Goal: Information Seeking & Learning: Check status

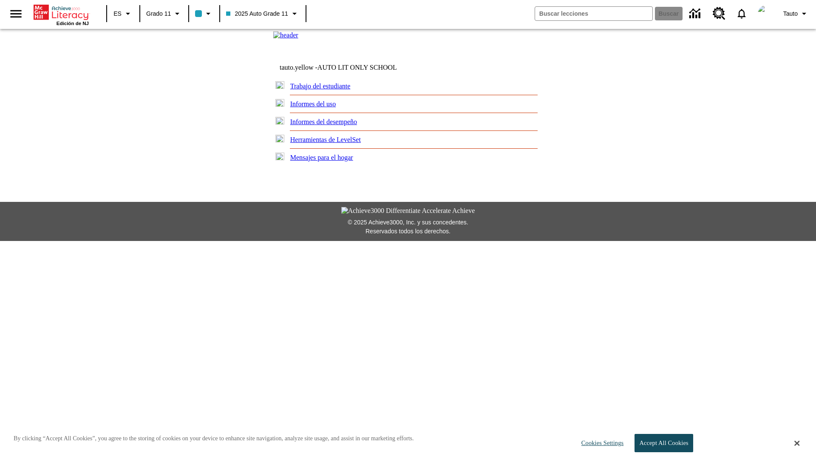
click at [318, 108] on link "Informes del uso" at bounding box center [313, 103] width 46 height 7
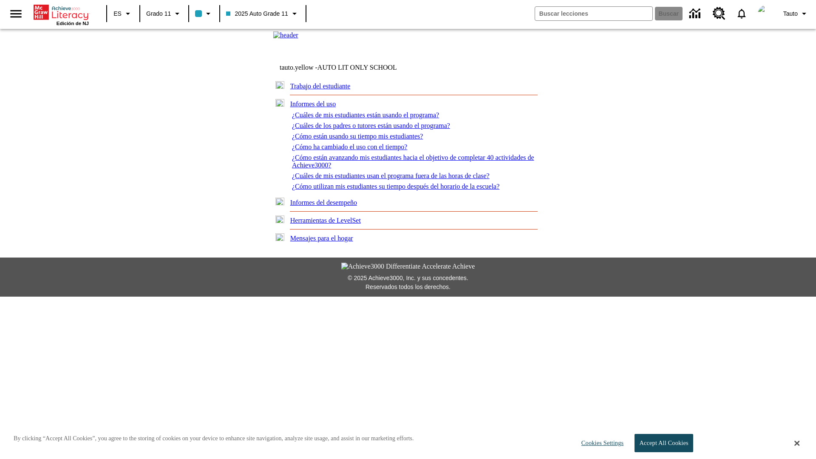
click at [371, 119] on link "¿Cuáles de mis estudiantes están usando el programa?" at bounding box center [365, 114] width 147 height 7
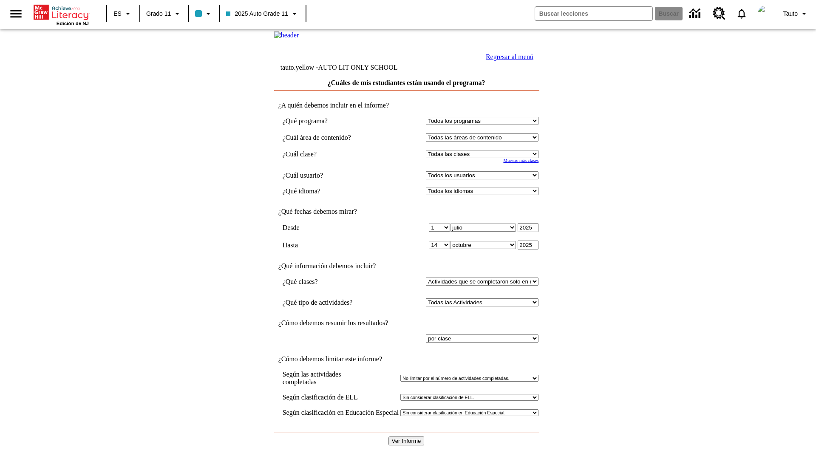
click at [484, 158] on select "Seleccionar una clase: Todas las clases 2025 Auto Grade 11 205 Auto Grade 11 Sa…" at bounding box center [482, 154] width 113 height 8
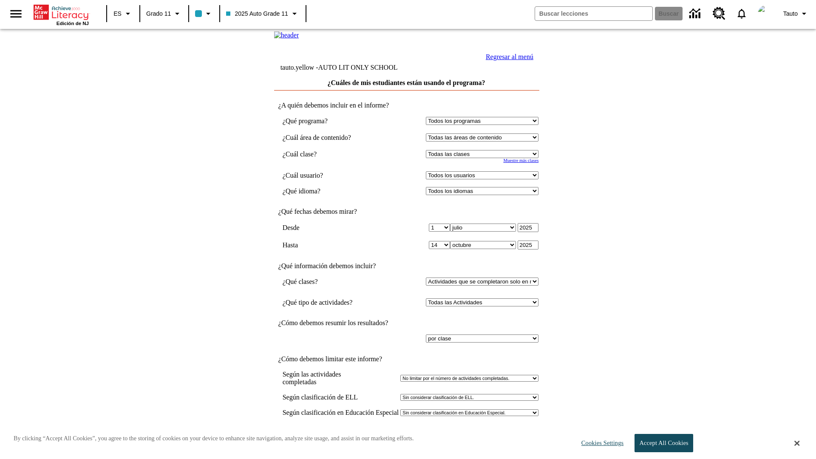
select select "11133141"
select select "21437114"
click at [407, 437] on input "Ver Informe" at bounding box center [407, 441] width 36 height 9
click at [507, 60] on link "Regresar al menú" at bounding box center [510, 56] width 48 height 7
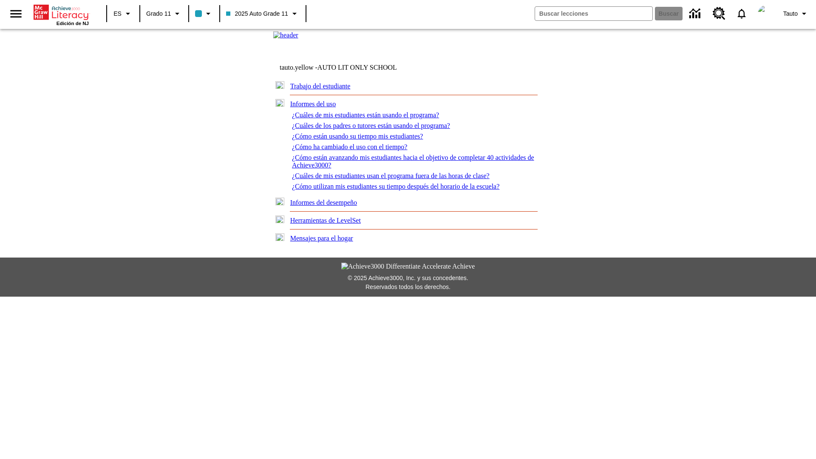
click at [376, 129] on link "¿Cuáles de los padres o tutores están usando el programa?" at bounding box center [371, 125] width 158 height 7
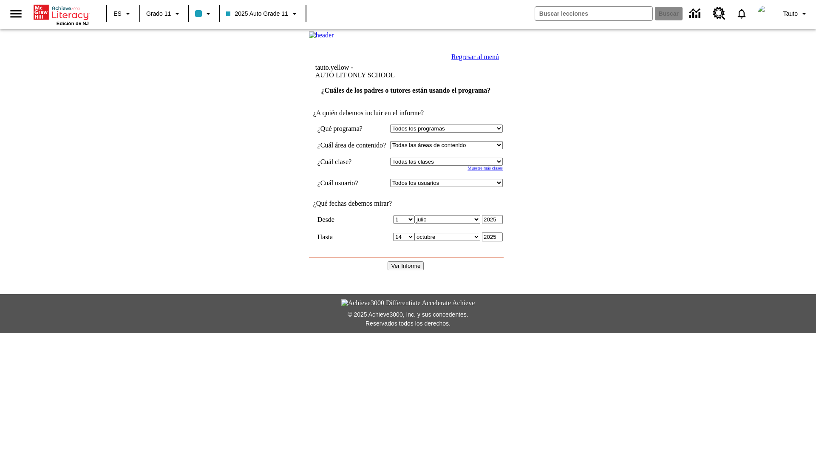
click at [455, 166] on select "Seleccionar una clase: Todas las clases 2025 Auto Grade 11 205 Auto Grade 11 Sa…" at bounding box center [446, 162] width 113 height 8
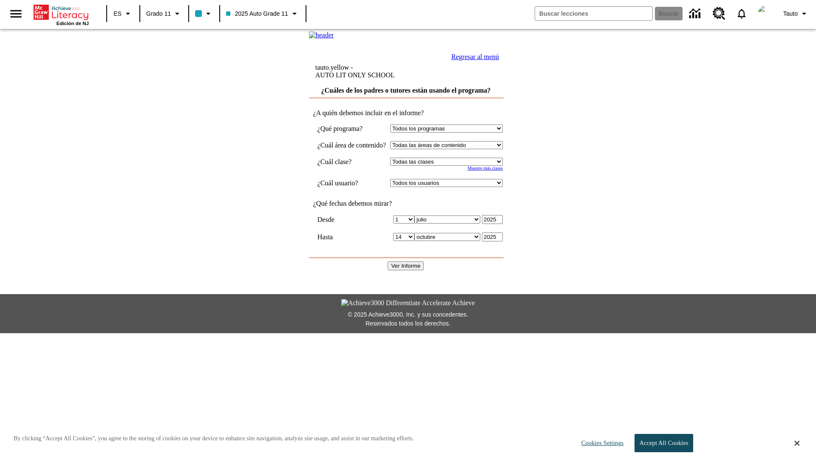
select select "11133141"
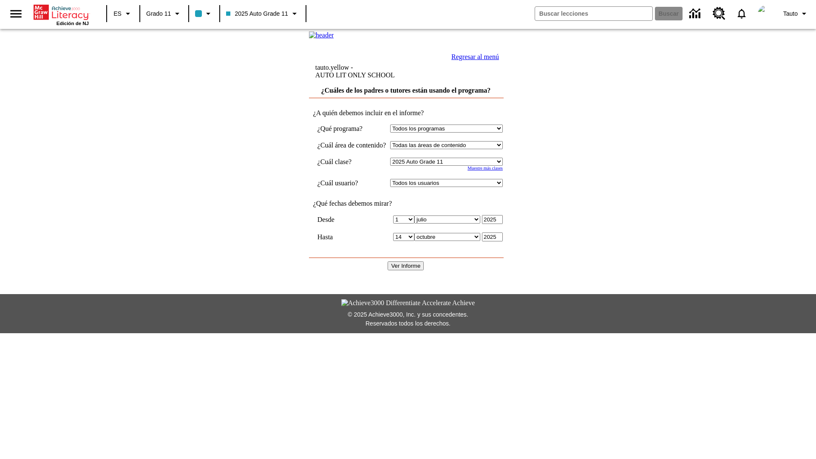
click at [455, 187] on select "Todos los usuarios Puma, Sautoen Puma, Sautoes Puma, Sautoss Twoclasses, Sautoe…" at bounding box center [446, 183] width 113 height 8
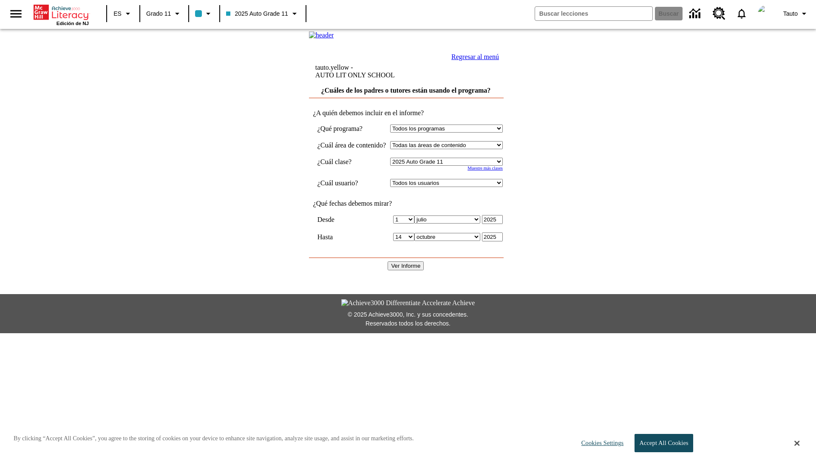
select select "21437114"
click at [407, 263] on input "Ver Informe" at bounding box center [406, 266] width 36 height 9
click at [499, 60] on link "Regresar al menú" at bounding box center [476, 56] width 48 height 7
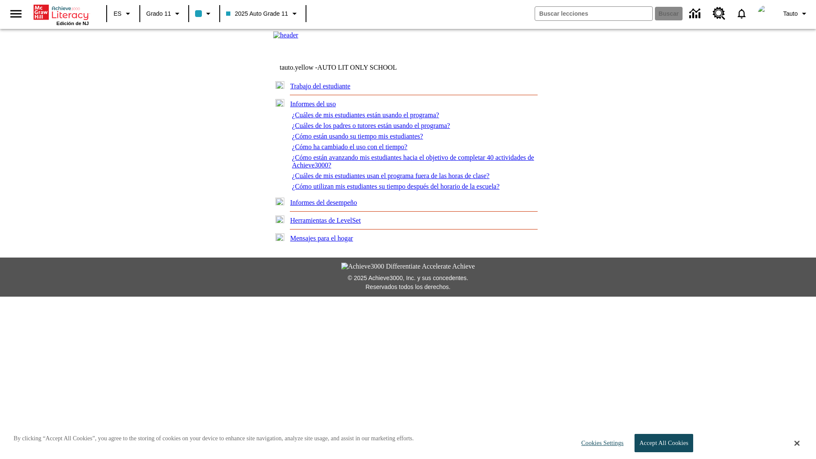
click at [362, 140] on link "¿Cómo están usando su tiempo mis estudiantes?" at bounding box center [357, 136] width 131 height 7
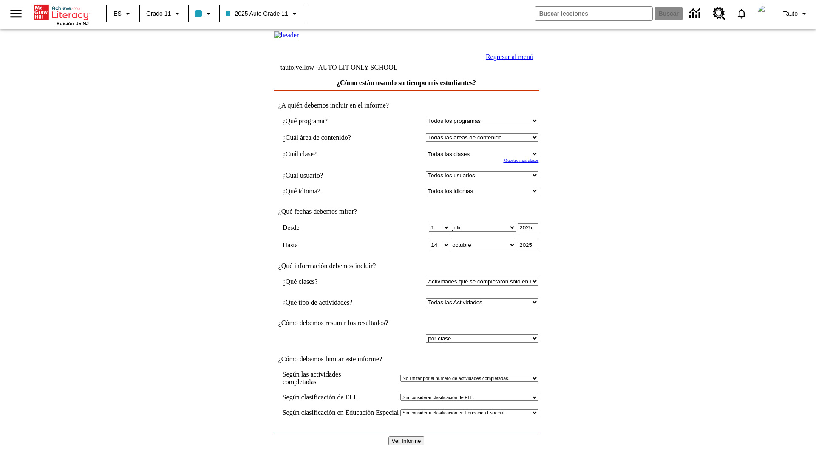
click at [484, 158] on select "Seleccionar una clase: Todas las clases 2025 Auto Grade 11 205 Auto Grade 11 Sa…" at bounding box center [482, 154] width 113 height 8
select select "11133141"
click at [484, 179] on select "Todos los usuarios Puma, Sautoen Puma, Sautoes Puma, Sautoss Twoclasses, Sautoe…" at bounding box center [482, 175] width 113 height 8
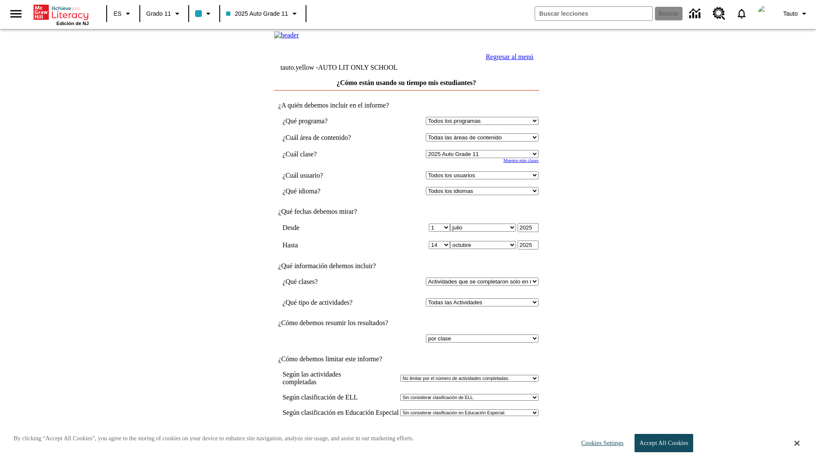
select select "21437114"
click at [407, 437] on input "Ver Informe" at bounding box center [407, 441] width 36 height 9
click at [507, 60] on link "Regresar al menú" at bounding box center [510, 56] width 48 height 7
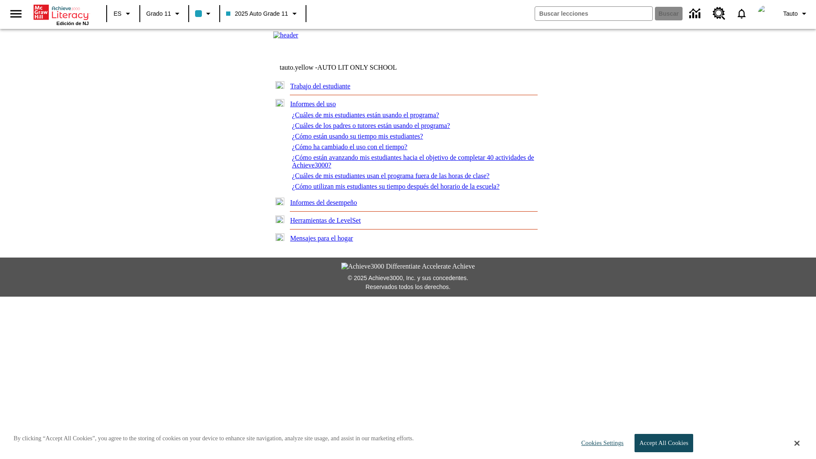
click at [352, 151] on link "¿Cómo ha cambiado el uso con el tiempo?" at bounding box center [349, 146] width 115 height 7
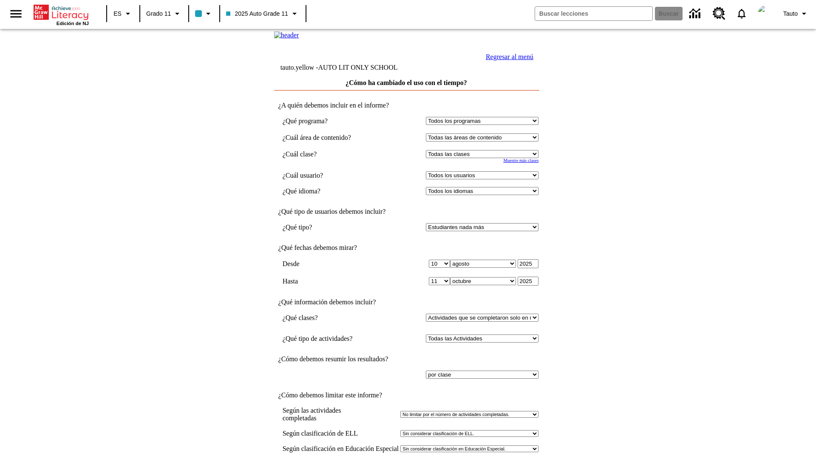
click at [484, 158] on select "Seleccionar una clase: Todas las clases 2025 Auto Grade 11 205 Auto Grade 11 Sa…" at bounding box center [482, 154] width 113 height 8
select select "11133141"
click at [484, 179] on select "Todos los usuarios Puma, Sautoen Puma, Sautoes Puma, Sautoss Twoclasses, Sautoe…" at bounding box center [482, 175] width 113 height 8
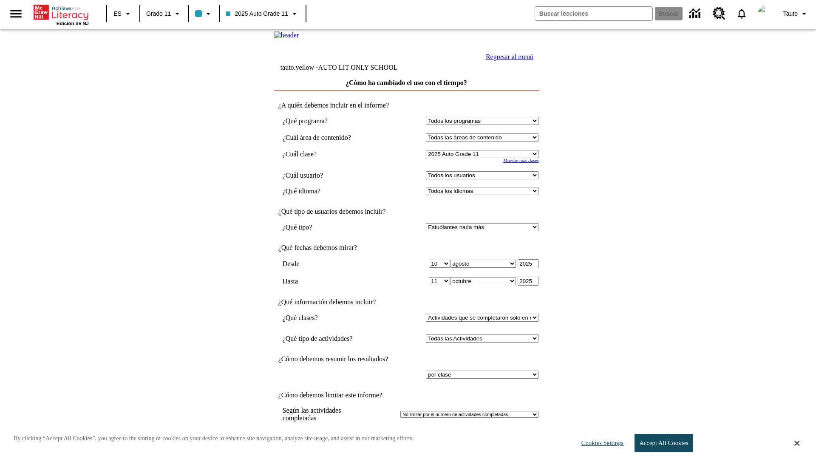
select select "21437114"
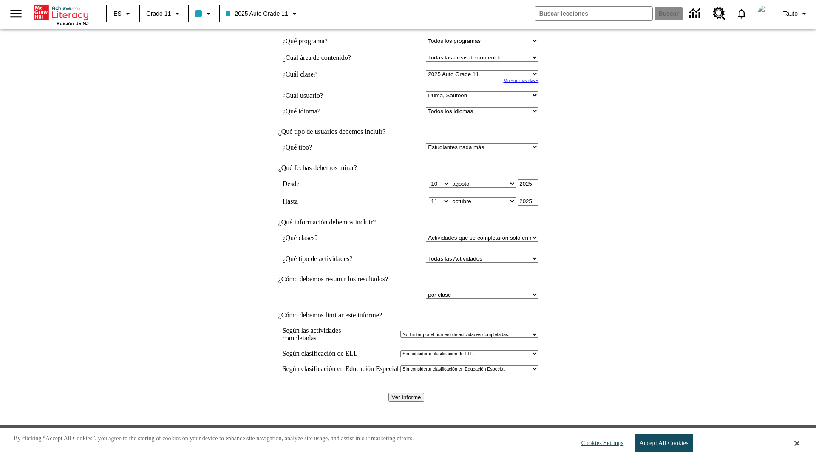
click at [407, 393] on input "Ver Informe" at bounding box center [407, 397] width 36 height 9
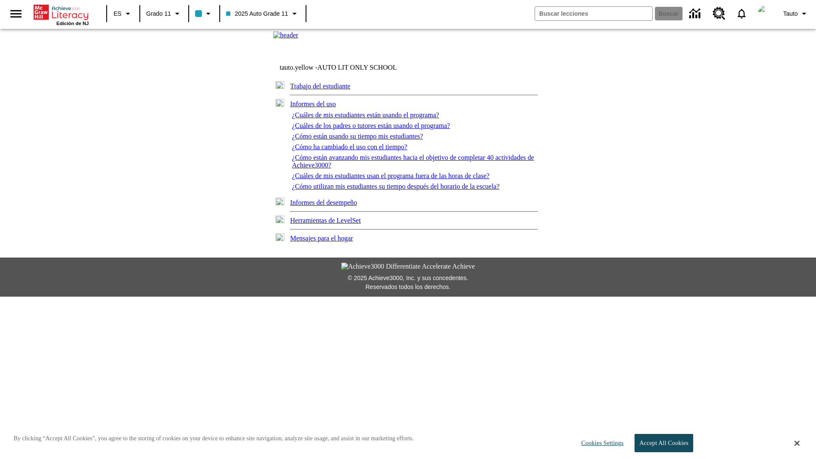
click at [399, 169] on link "¿Cómo están avanzando mis estudiantes hacia el objetivo de completar 40 activid…" at bounding box center [413, 161] width 242 height 15
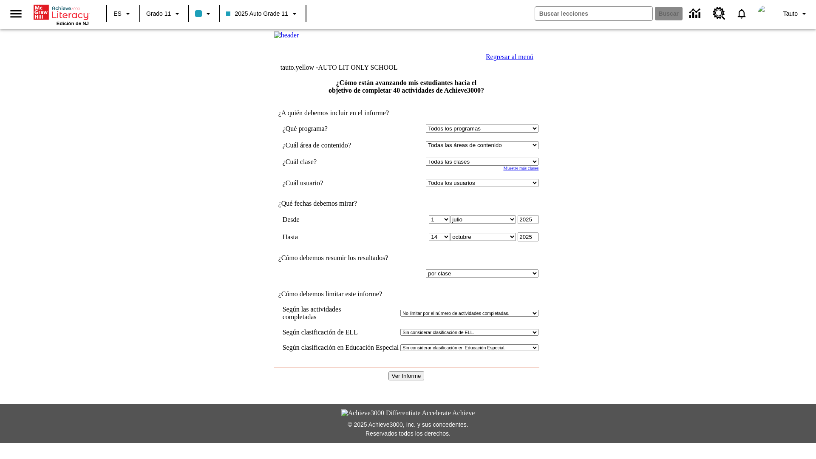
click at [484, 166] on select "Seleccionar una clase: Todas las clases 2025 Auto Grade 11 205 Auto Grade 11 Sa…" at bounding box center [482, 162] width 113 height 8
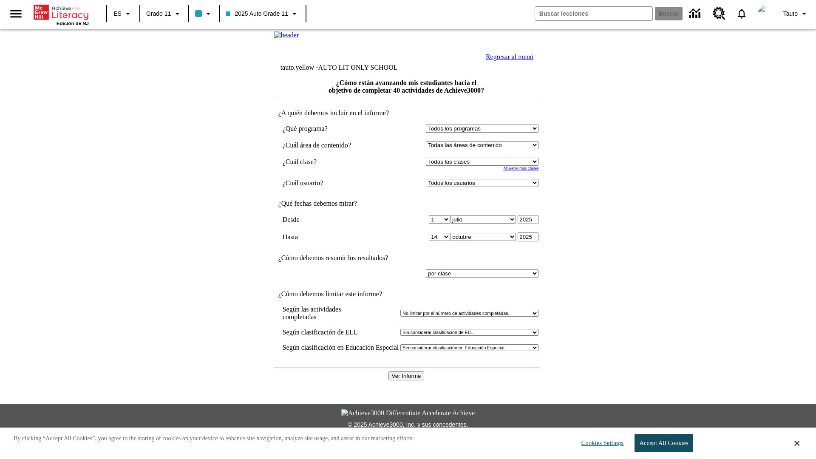
select select "11133141"
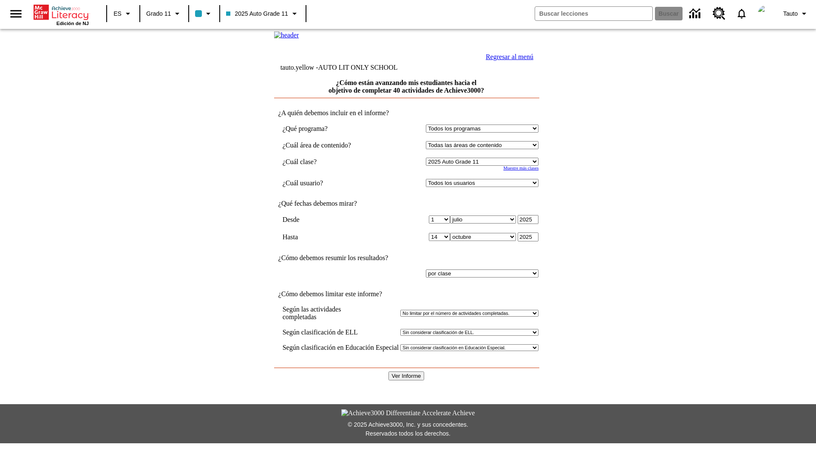
select select "21437114"
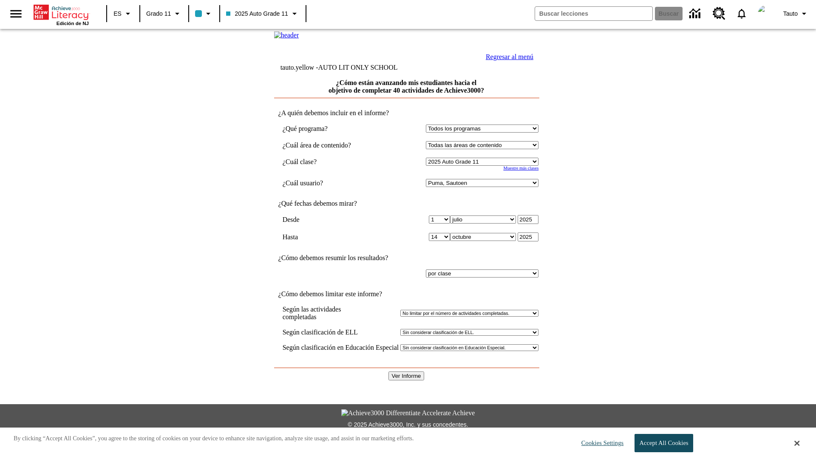
click at [407, 372] on input "Ver Informe" at bounding box center [407, 376] width 36 height 9
click at [507, 60] on link "Regresar al menú" at bounding box center [510, 56] width 48 height 7
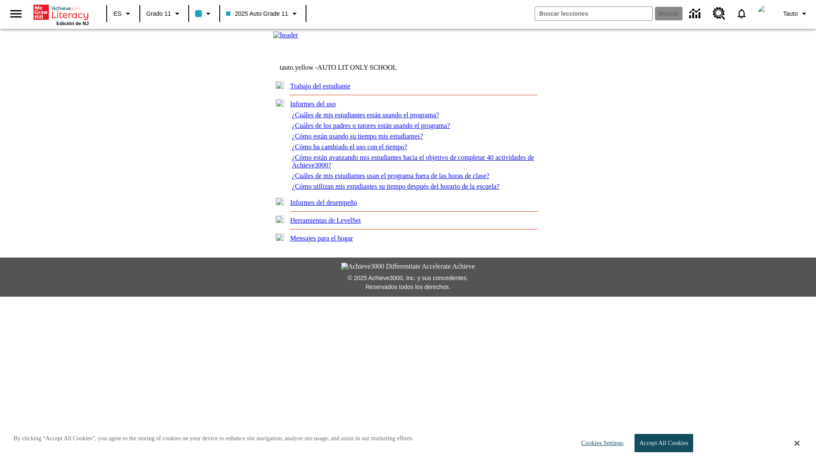
click at [398, 179] on link "¿Cuáles de mis estudiantes usan el programa fuera de las horas de clase?" at bounding box center [391, 175] width 198 height 7
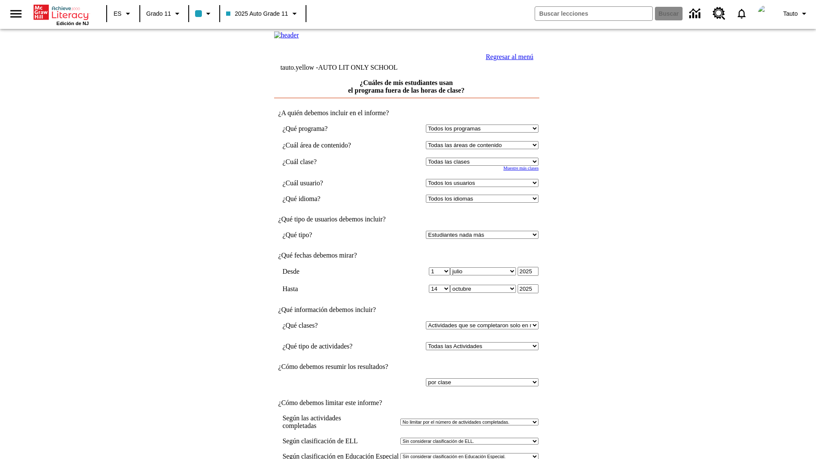
click at [484, 166] on select "Seleccionar una clase: Todas las clases 2025 Auto Grade 11 205 Auto Grade 11 Sa…" at bounding box center [482, 162] width 113 height 8
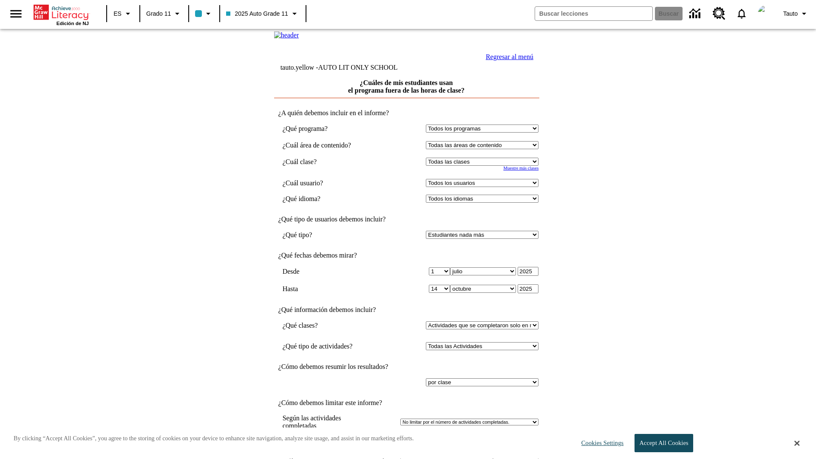
select select "11133141"
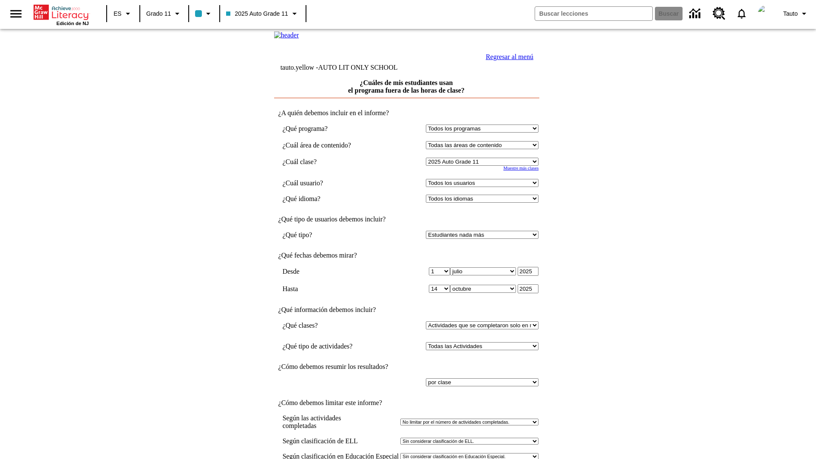
click at [484, 187] on select "Todos los usuarios Puma, Sautoen Puma, Sautoes Puma, Sautoss Twoclasses, Sautoe…" at bounding box center [482, 183] width 113 height 8
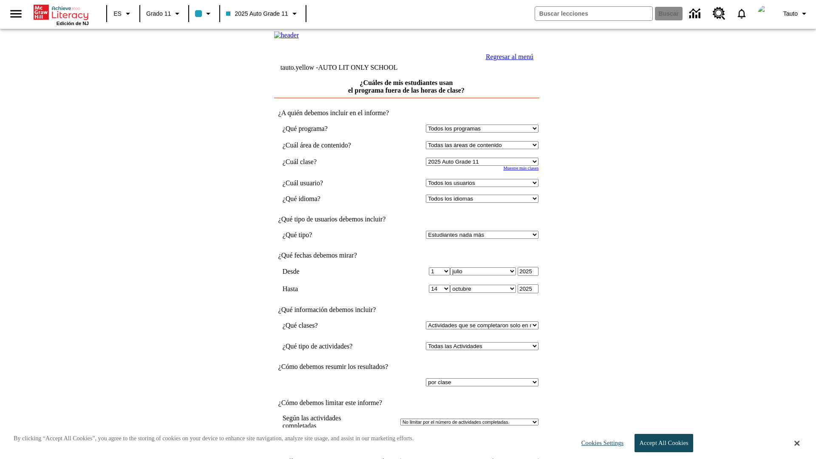
select select "21437114"
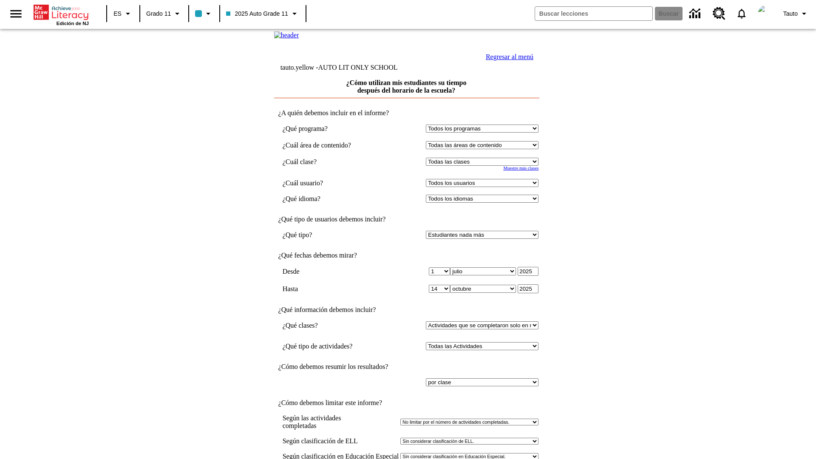
click at [484, 166] on select "Seleccionar una clase: Todas las clases 2025 Auto Grade 11 205 Auto Grade 11 Sa…" at bounding box center [482, 162] width 113 height 8
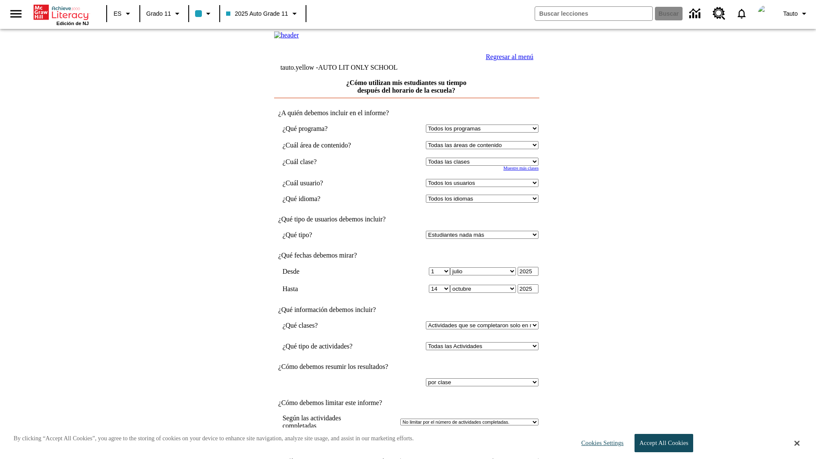
select select "11133141"
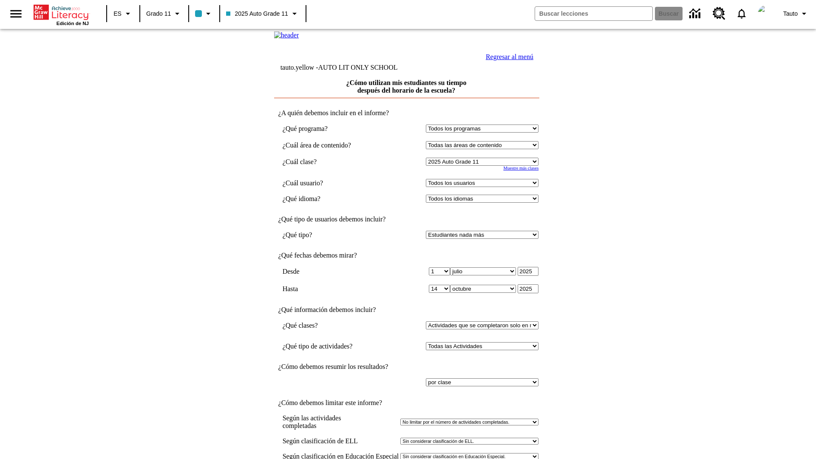
select select "21437114"
